Goal: Task Accomplishment & Management: Manage account settings

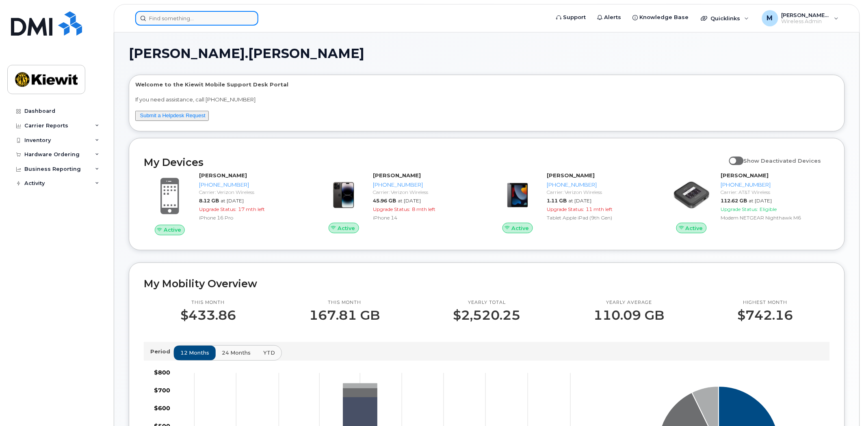
click at [221, 19] on input at bounding box center [196, 18] width 123 height 15
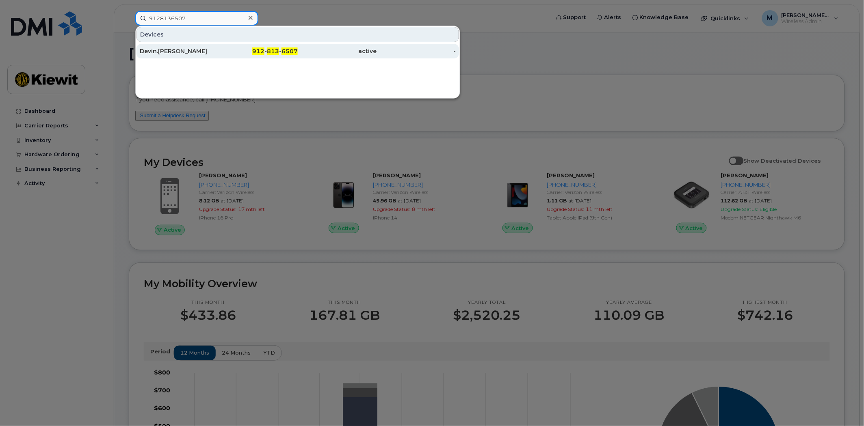
type input "9128136507"
click at [216, 53] on div "Devin.Harvey" at bounding box center [179, 51] width 79 height 8
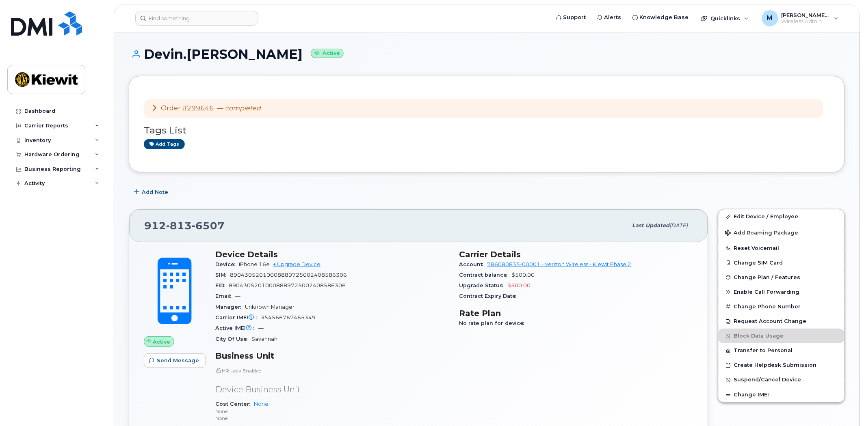
scroll to position [90, 0]
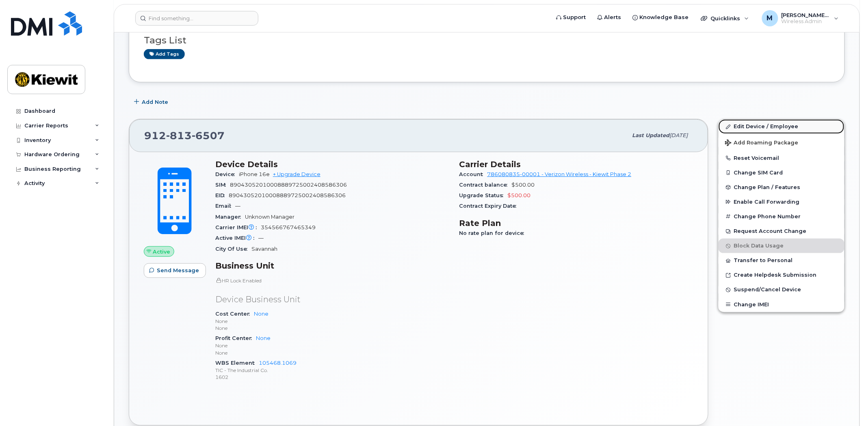
click at [764, 127] on link "Edit Device / Employee" at bounding box center [781, 126] width 126 height 15
click at [761, 127] on link "Edit Device / Employee" at bounding box center [781, 126] width 126 height 15
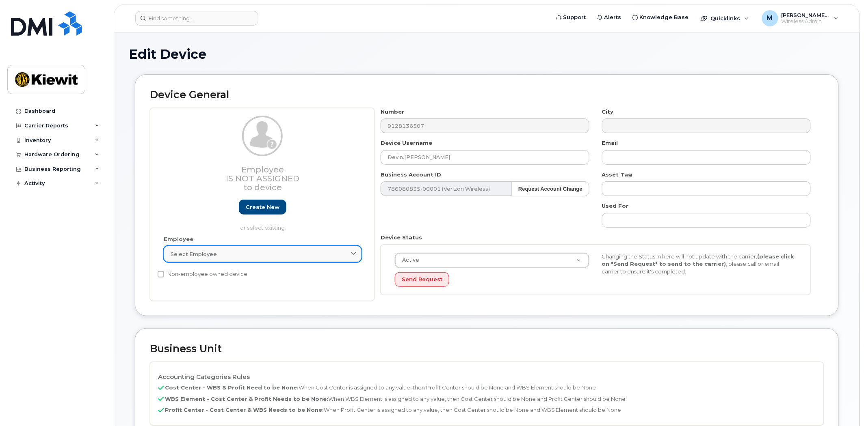
click at [197, 253] on span "Select employee" at bounding box center [194, 255] width 46 height 8
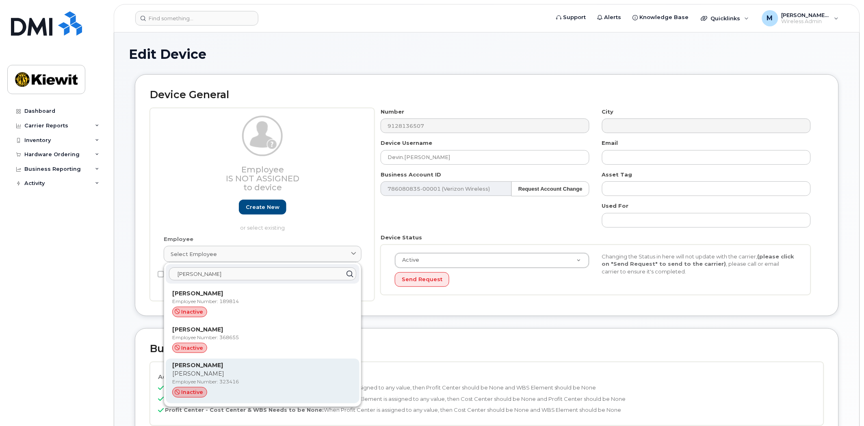
type input "jonathan brown"
click at [260, 387] on div "Jonathan Brown Jonathan Employee Number: 323416 inactive" at bounding box center [262, 381] width 181 height 40
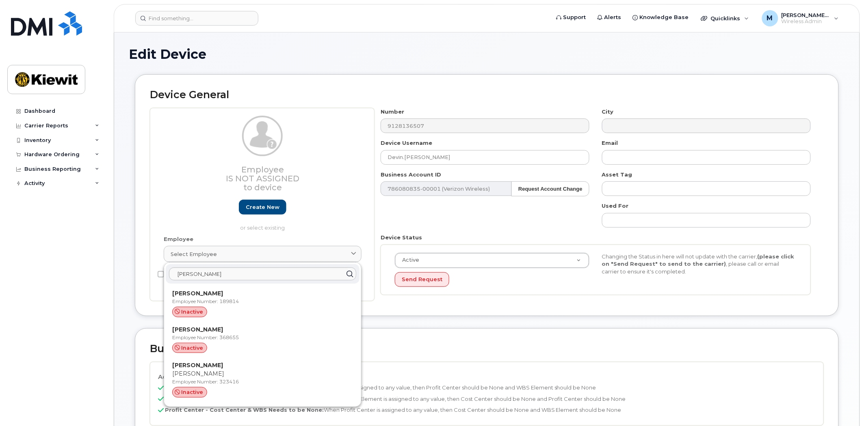
type input "323416"
type input "[PERSON_NAME]"
type input "[PERSON_NAME][EMAIL_ADDRESS][PERSON_NAME][DOMAIN_NAME]"
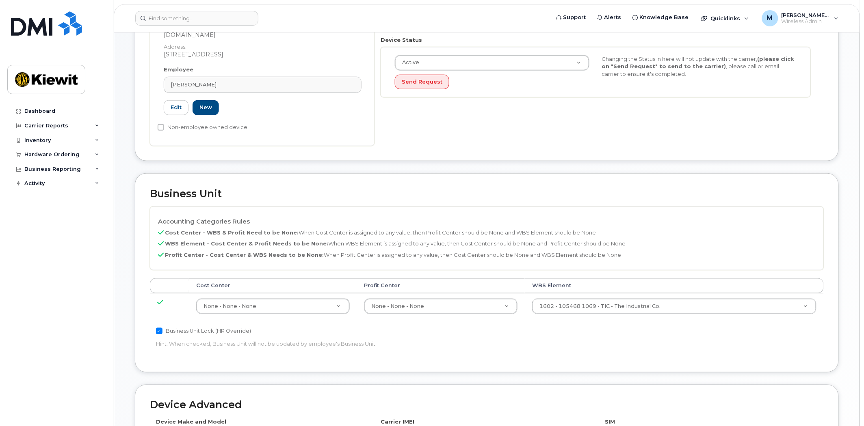
scroll to position [391, 0]
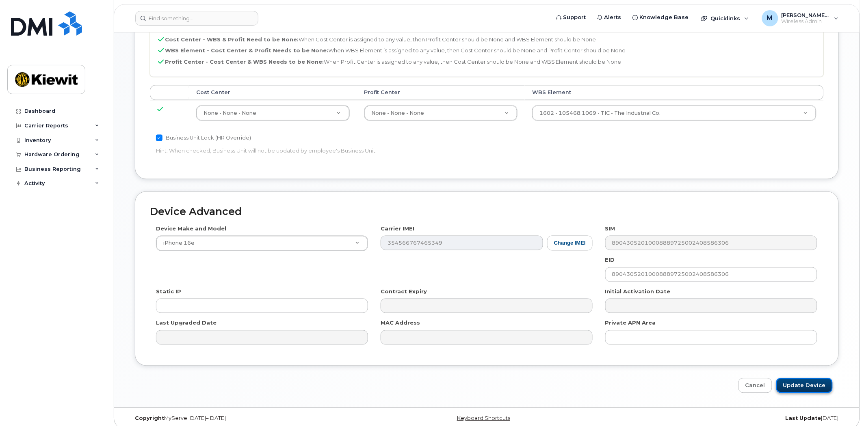
click at [805, 378] on input "Update Device" at bounding box center [804, 385] width 56 height 15
type input "Saving..."
